Goal: Task Accomplishment & Management: Use online tool/utility

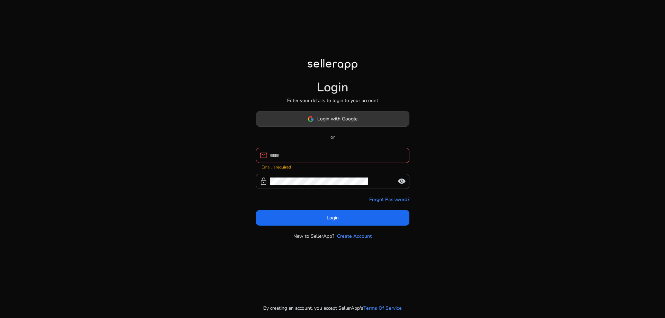
click at [336, 123] on span "Login with Google" at bounding box center [337, 118] width 40 height 7
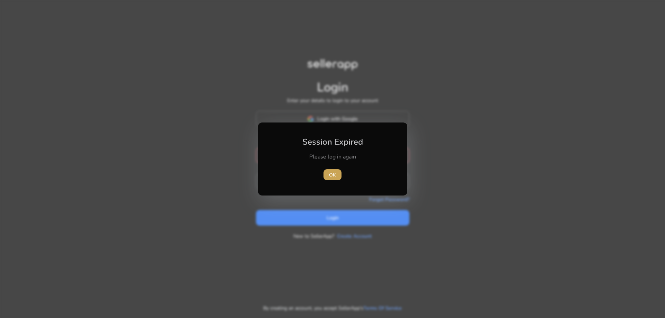
click at [334, 171] on span "OK" at bounding box center [332, 174] width 7 height 7
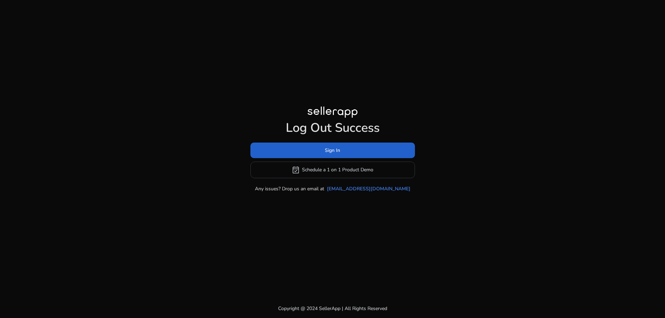
click at [339, 148] on span "Sign In" at bounding box center [332, 150] width 15 height 7
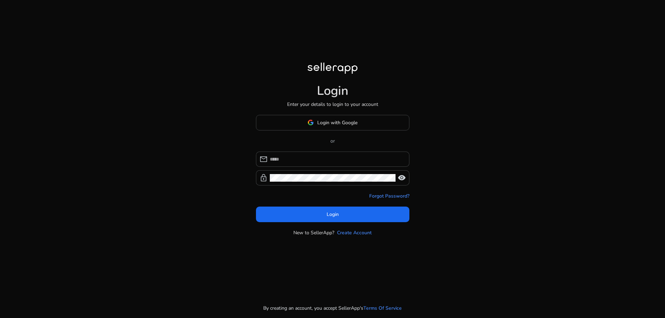
click at [321, 123] on span "Login with Google" at bounding box center [337, 122] width 40 height 7
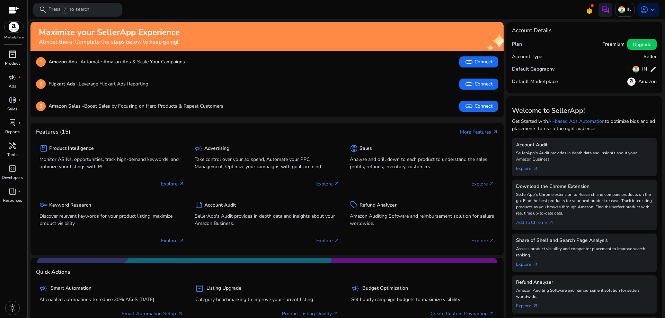
click at [13, 57] on span "inventory_2" at bounding box center [12, 54] width 8 height 8
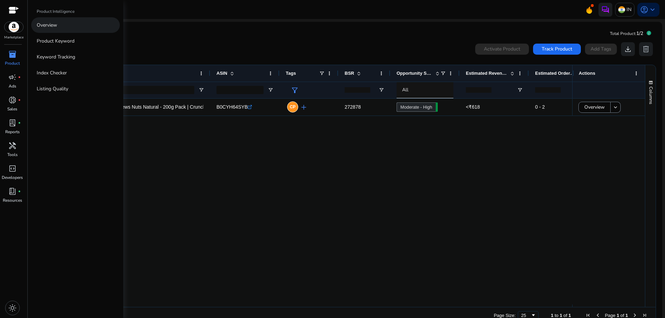
click at [82, 27] on link "Overview" at bounding box center [75, 25] width 89 height 16
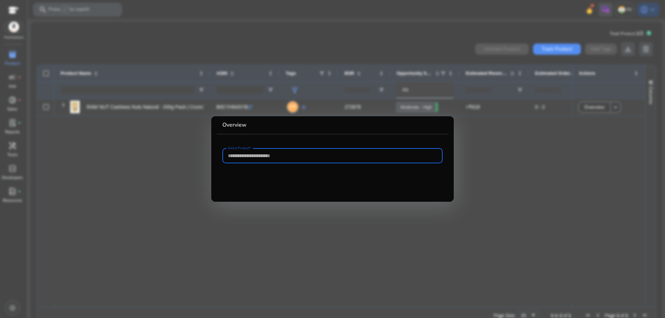
click at [366, 154] on input "Select Product*" at bounding box center [332, 156] width 209 height 8
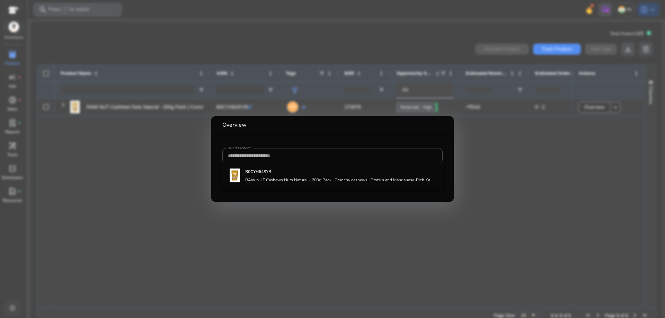
click at [504, 188] on div at bounding box center [332, 159] width 665 height 318
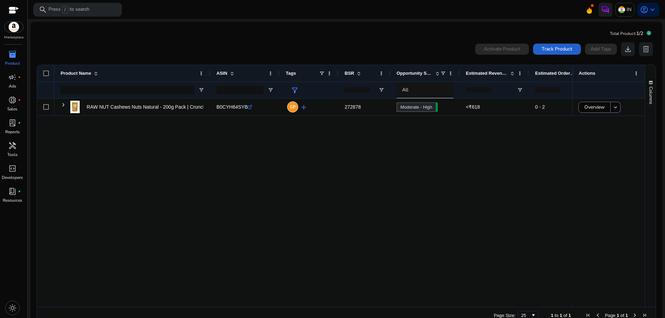
click at [551, 47] on span "Track Product" at bounding box center [557, 48] width 30 height 7
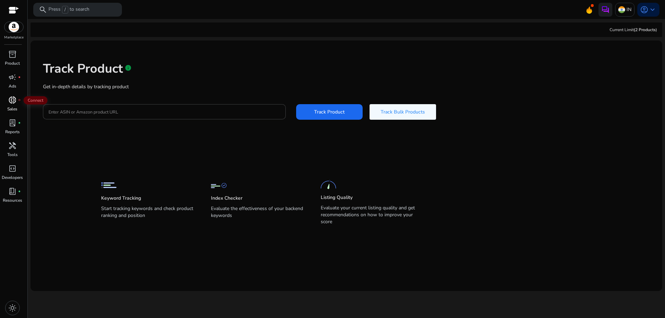
click at [14, 99] on span "donut_small" at bounding box center [12, 100] width 8 height 8
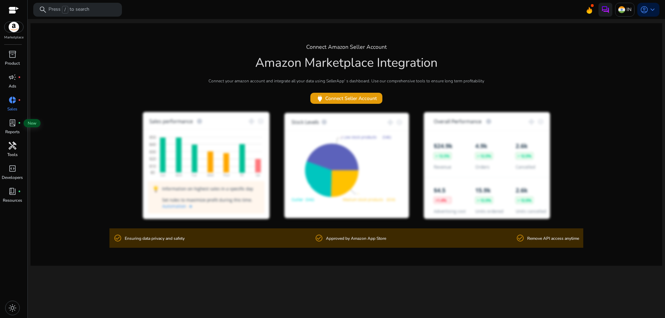
click at [15, 152] on p "Tools" at bounding box center [12, 155] width 10 height 6
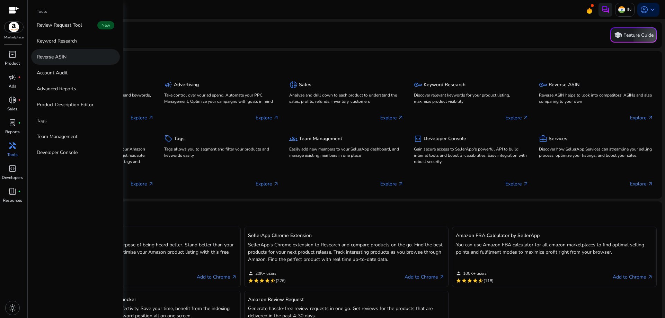
click at [83, 60] on link "Reverse ASIN" at bounding box center [75, 57] width 89 height 16
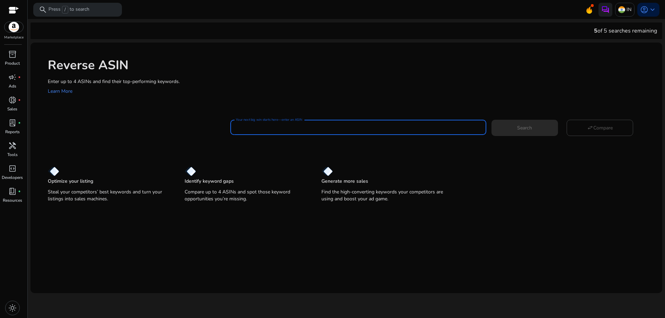
click at [277, 130] on input "Your next big win starts here—enter an ASIN" at bounding box center [358, 128] width 244 height 8
paste input "**********"
type input "**********"
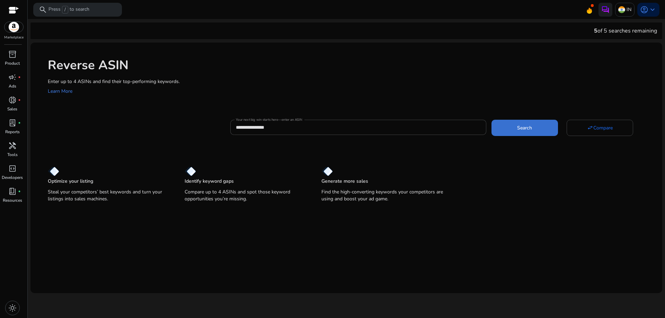
click at [512, 129] on span at bounding box center [524, 127] width 66 height 17
